Goal: Navigation & Orientation: Find specific page/section

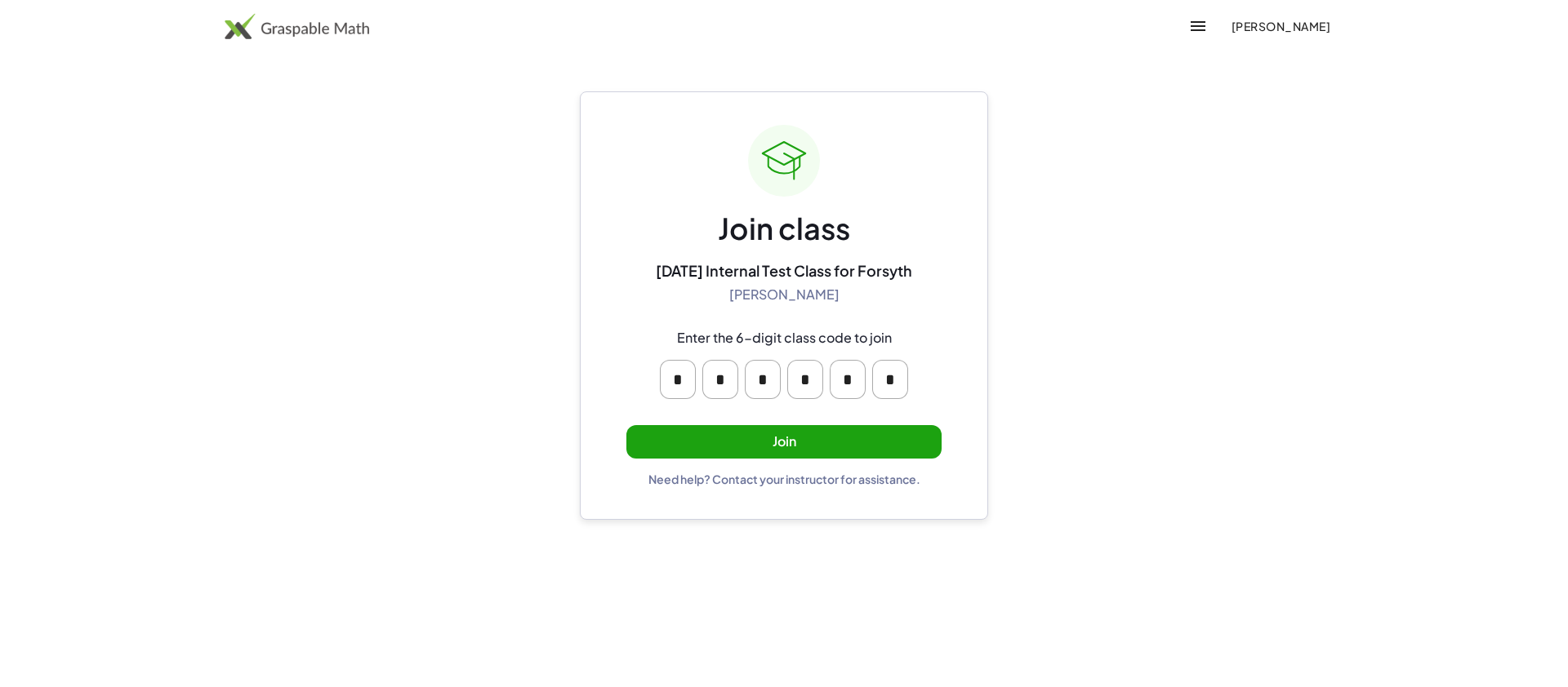
click at [780, 439] on button "Join" at bounding box center [784, 442] width 315 height 33
click at [846, 448] on button "Join" at bounding box center [784, 442] width 315 height 33
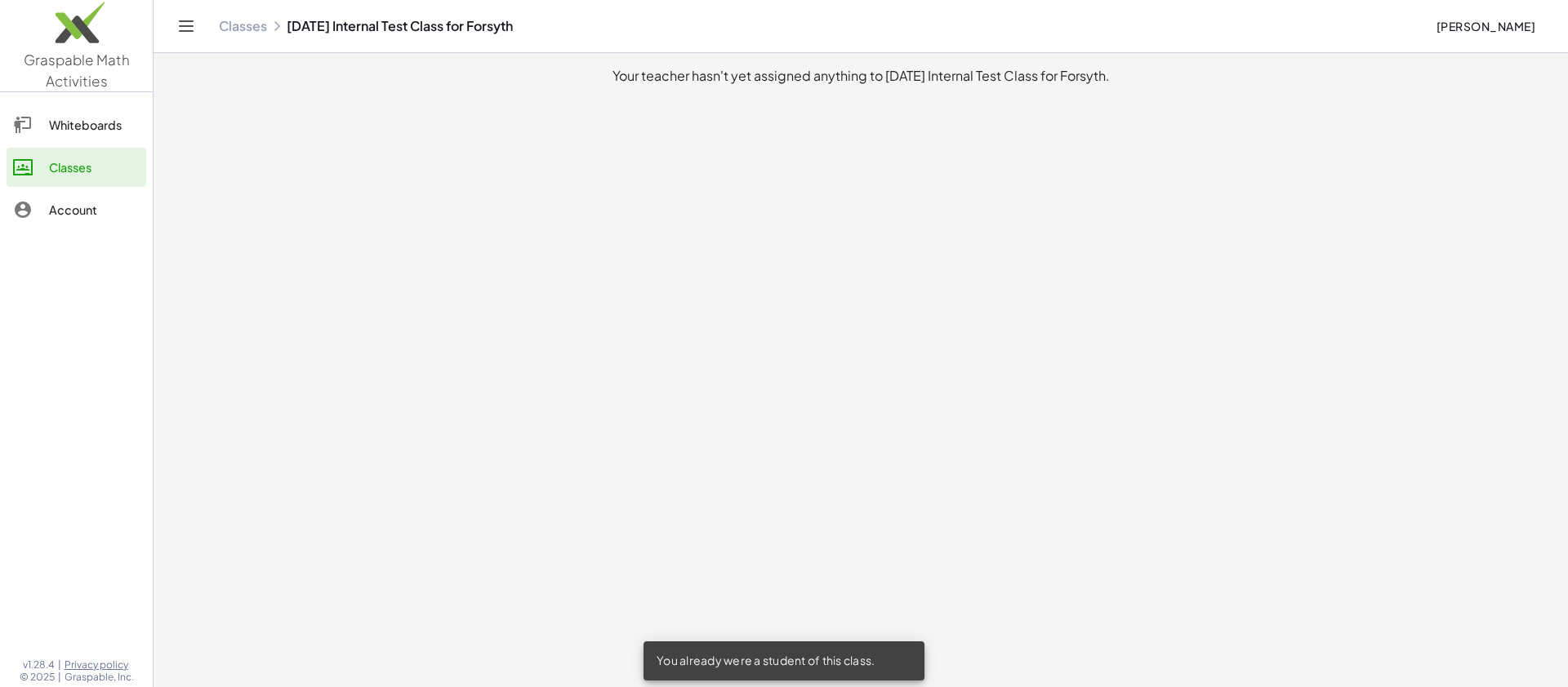
click at [105, 121] on div "Whiteboards" at bounding box center [94, 125] width 90 height 20
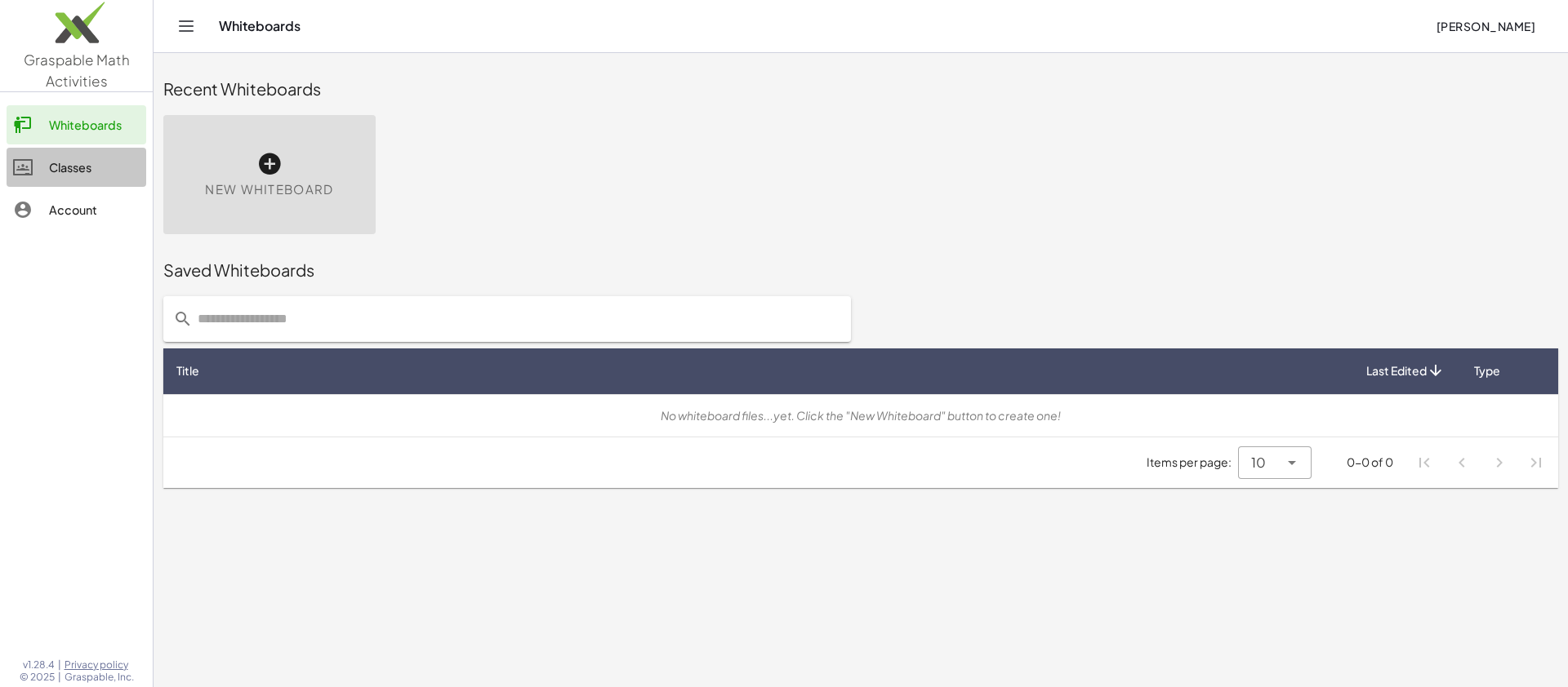
click at [82, 172] on div "Classes" at bounding box center [94, 168] width 90 height 20
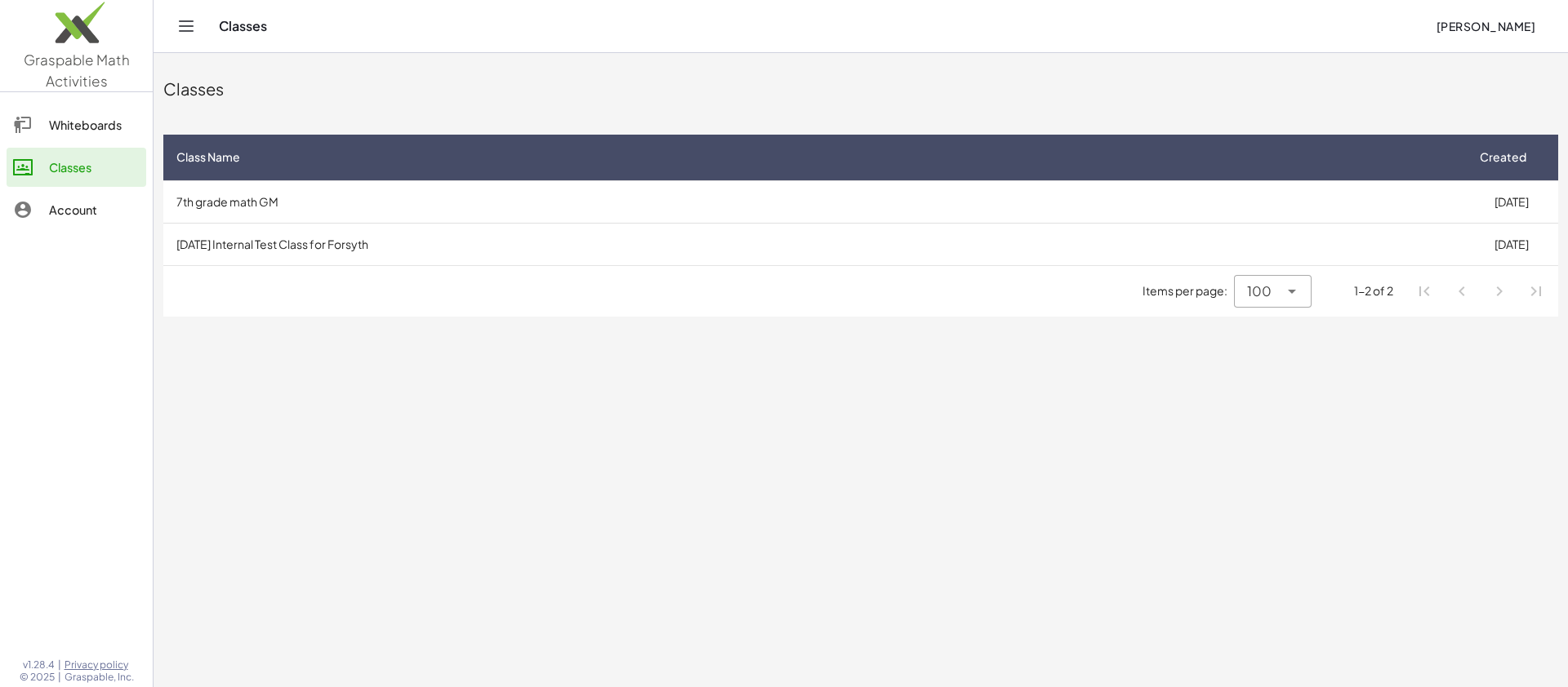
click at [488, 261] on td "[DATE] Internal Test Class for Forsyth" at bounding box center [813, 244] width 1301 height 42
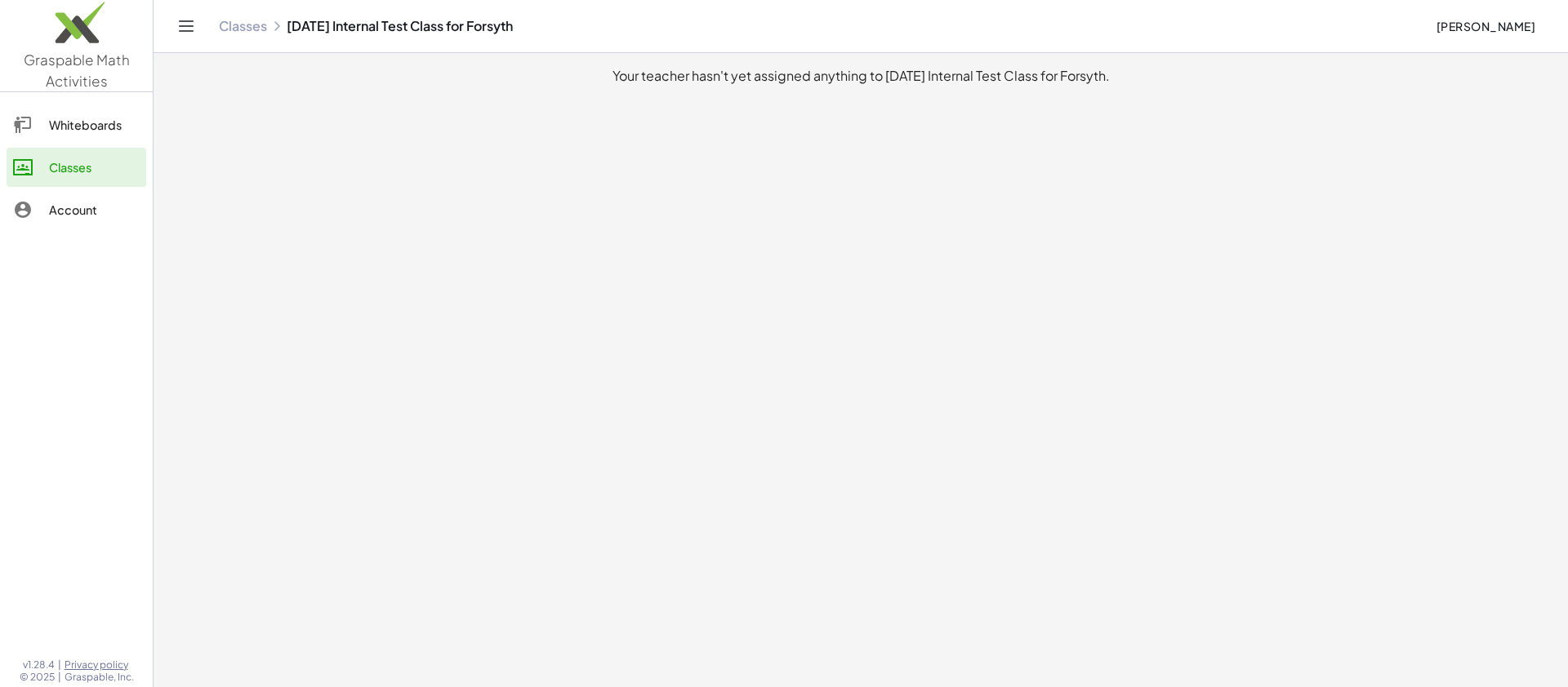
click at [96, 170] on div "Classes" at bounding box center [94, 168] width 90 height 20
